Goal: Task Accomplishment & Management: Manage account settings

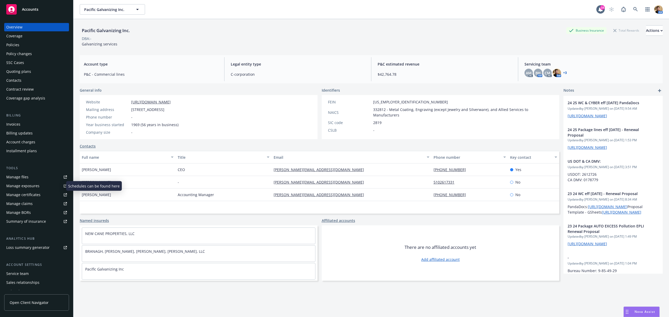
click at [31, 185] on div "Manage exposures" at bounding box center [22, 186] width 33 height 8
